Goal: Task Accomplishment & Management: Manage account settings

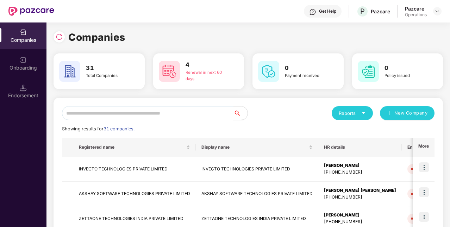
click at [177, 119] on input "text" at bounding box center [147, 113] width 171 height 14
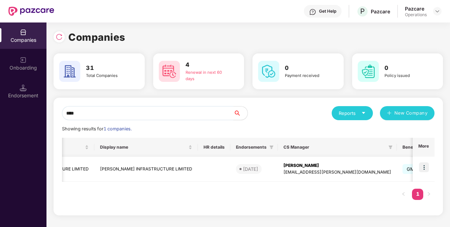
scroll to position [0, 85]
type input "****"
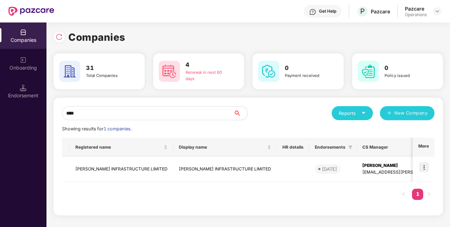
scroll to position [0, 0]
click at [113, 172] on td "[PERSON_NAME] INFRASTRUCTURE LIMITED" at bounding box center [125, 169] width 104 height 25
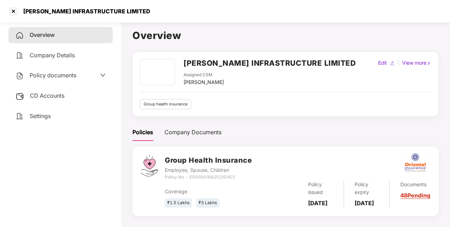
scroll to position [19, 0]
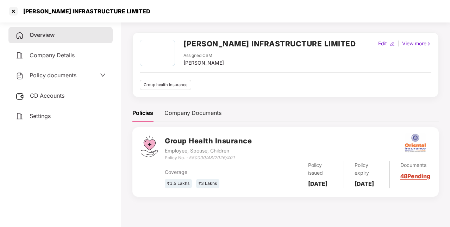
click at [51, 11] on div "[PERSON_NAME] INFRASTRUCTURE LIMITED" at bounding box center [84, 11] width 131 height 7
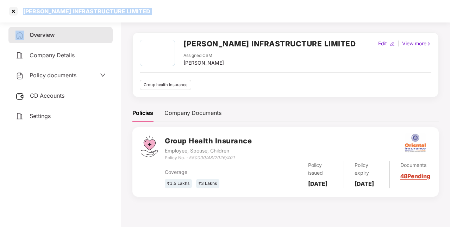
click at [51, 11] on div "[PERSON_NAME] INFRASTRUCTURE LIMITED" at bounding box center [84, 11] width 131 height 7
copy div "[PERSON_NAME] INFRASTRUCTURE LIMITED"
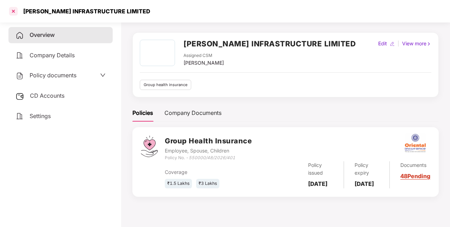
click at [12, 13] on div at bounding box center [13, 11] width 11 height 11
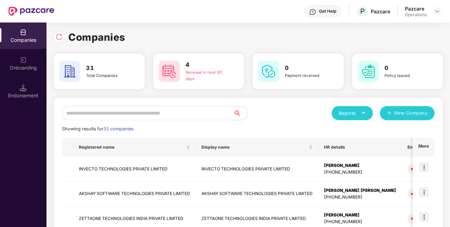
click at [173, 115] on input "text" at bounding box center [147, 113] width 171 height 14
paste input "**********"
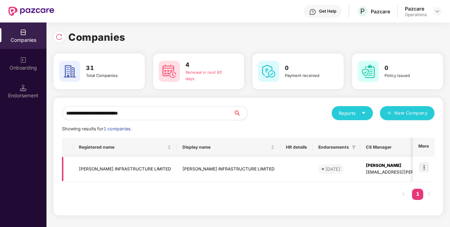
type input "**********"
click at [427, 173] on img at bounding box center [424, 168] width 10 height 10
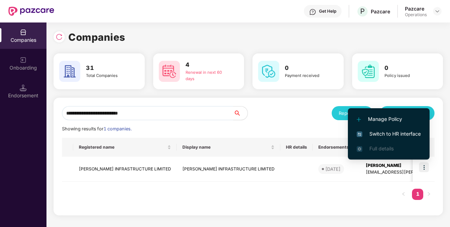
click at [380, 136] on span "Switch to HR interface" at bounding box center [389, 134] width 64 height 8
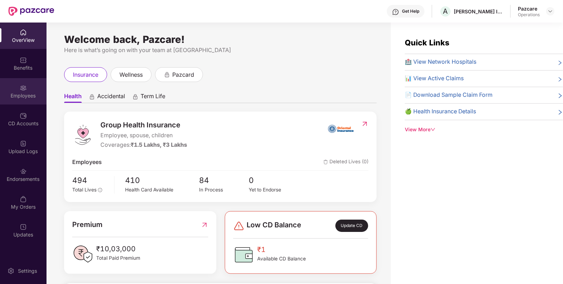
click at [23, 92] on div "Employees" at bounding box center [23, 95] width 46 height 7
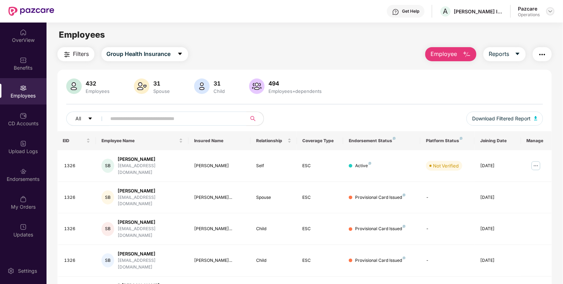
click at [450, 12] on img at bounding box center [550, 11] width 6 height 6
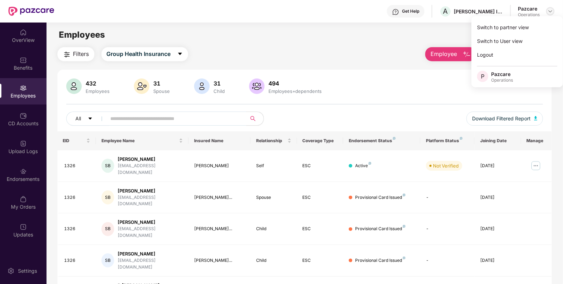
click at [450, 12] on img at bounding box center [550, 11] width 6 height 6
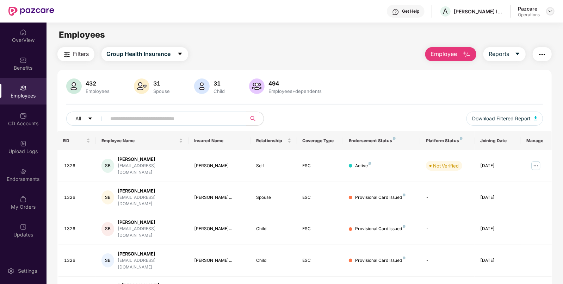
click at [450, 12] on img at bounding box center [550, 11] width 6 height 6
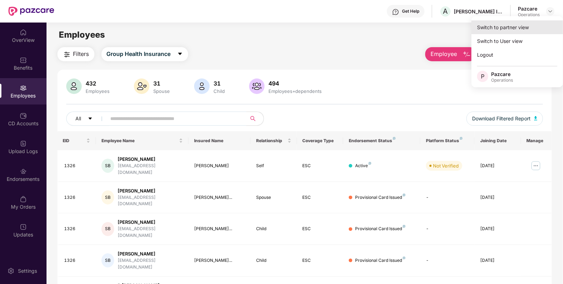
click at [450, 31] on div "Switch to partner view" at bounding box center [517, 27] width 92 height 14
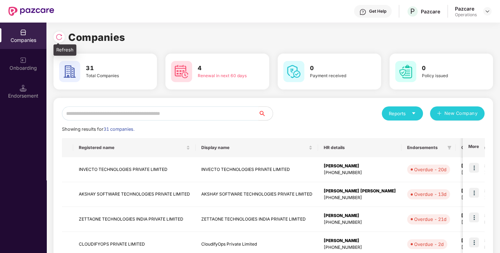
click at [54, 34] on div at bounding box center [59, 36] width 11 height 11
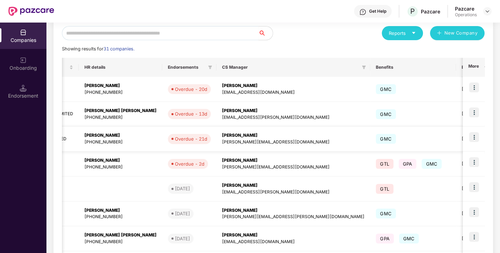
scroll to position [0, 252]
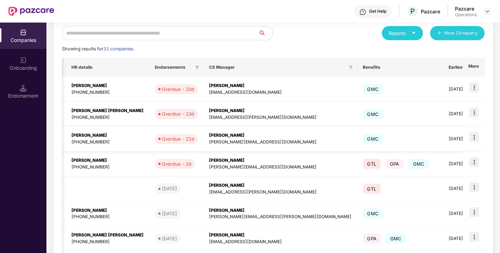
click at [450, 136] on td at bounding box center [474, 138] width 22 height 25
click at [450, 135] on img at bounding box center [474, 137] width 10 height 10
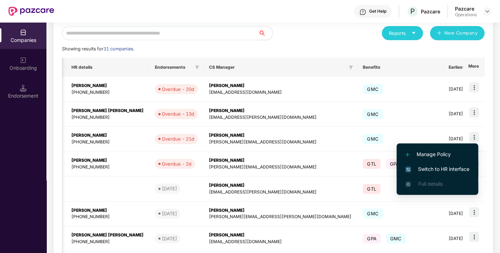
click at [442, 170] on span "Switch to HR interface" at bounding box center [438, 169] width 64 height 8
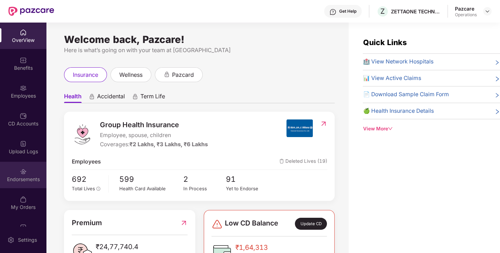
click at [21, 182] on div "Endorsements" at bounding box center [23, 179] width 46 height 7
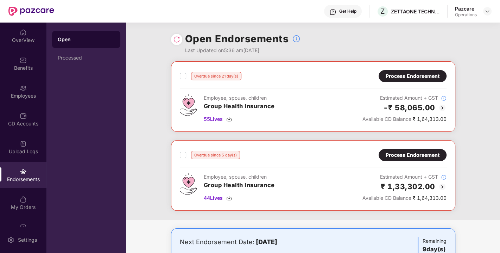
click at [401, 75] on div "Process Endorsement" at bounding box center [413, 76] width 54 height 8
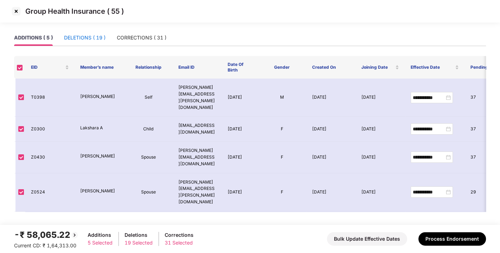
click at [98, 38] on div "DELETIONS ( 19 )" at bounding box center [85, 38] width 42 height 8
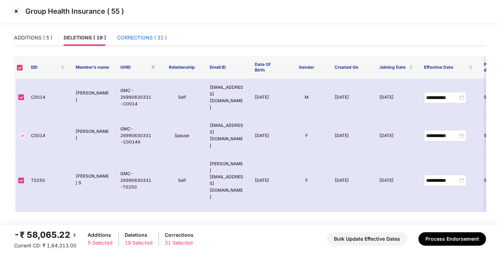
click at [125, 37] on div "CORRECTIONS ( 31 )" at bounding box center [142, 38] width 50 height 8
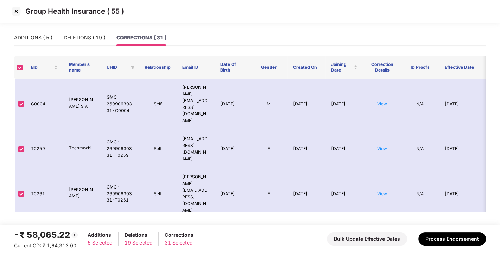
click at [14, 11] on img at bounding box center [16, 11] width 11 height 11
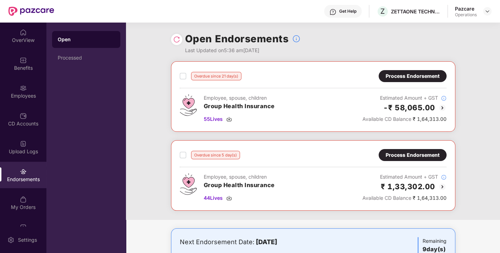
click at [408, 157] on div "Process Endorsement" at bounding box center [413, 155] width 54 height 8
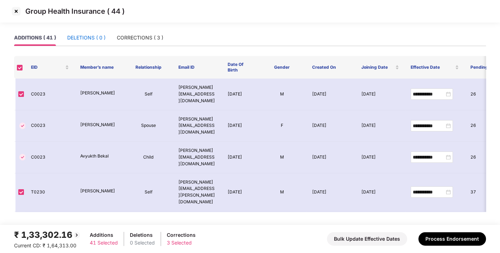
click at [88, 38] on div "DELETIONS ( 0 )" at bounding box center [86, 38] width 38 height 8
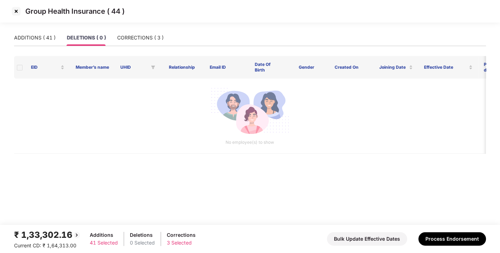
click at [15, 11] on img at bounding box center [16, 11] width 11 height 11
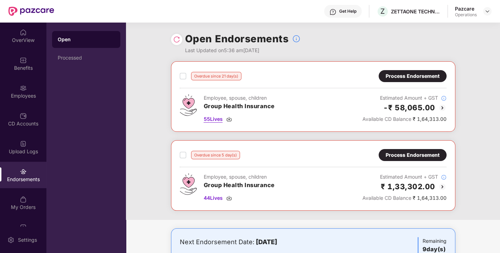
click at [231, 117] on img at bounding box center [229, 119] width 6 height 6
click at [230, 197] on img at bounding box center [229, 198] width 6 height 6
drag, startPoint x: 17, startPoint y: 133, endPoint x: 15, endPoint y: 127, distance: 5.7
click at [15, 127] on div "OverView Benefits Employees CD Accounts Upload Logs Endorsements My Orders Upda…" at bounding box center [23, 125] width 46 height 204
click at [15, 127] on div "CD Accounts" at bounding box center [23, 119] width 46 height 26
